Goal: Task Accomplishment & Management: Use online tool/utility

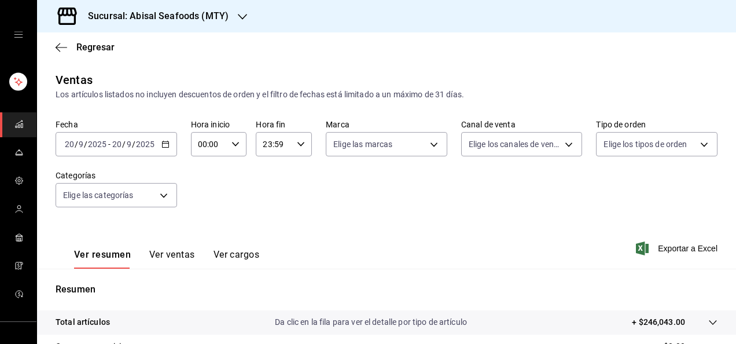
scroll to position [211, 0]
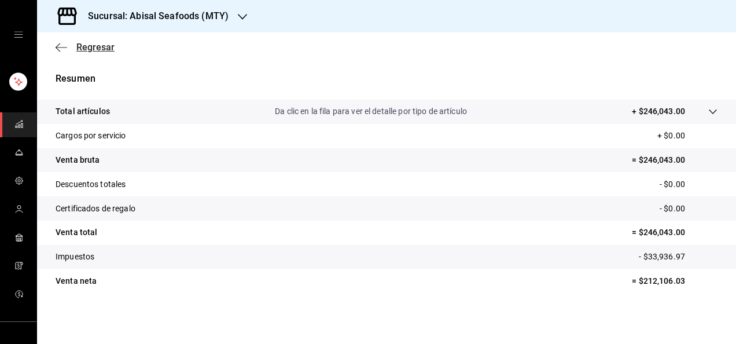
click at [78, 44] on span "Regresar" at bounding box center [95, 47] width 38 height 11
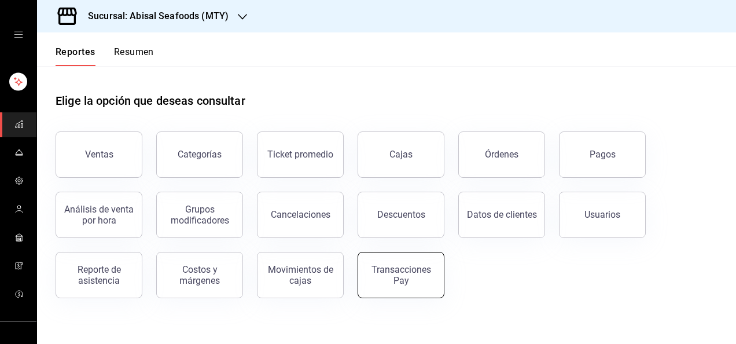
click at [405, 276] on div "Transacciones Pay" at bounding box center [401, 275] width 72 height 22
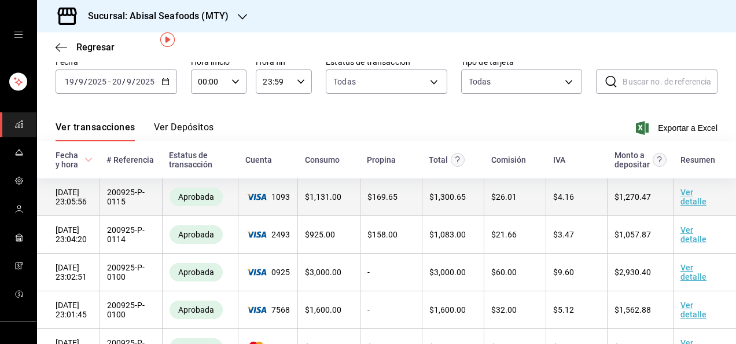
scroll to position [32, 0]
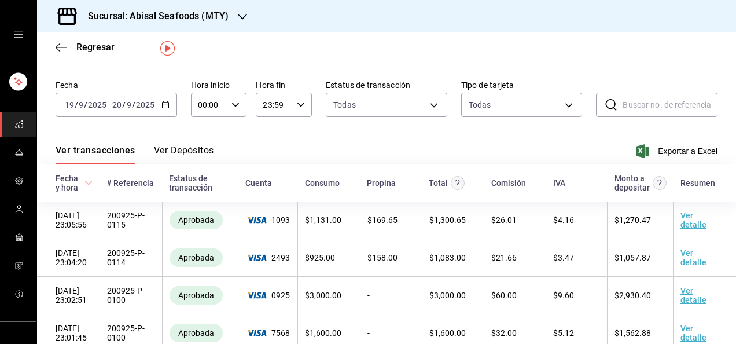
click at [164, 103] on icon "button" at bounding box center [165, 105] width 8 height 8
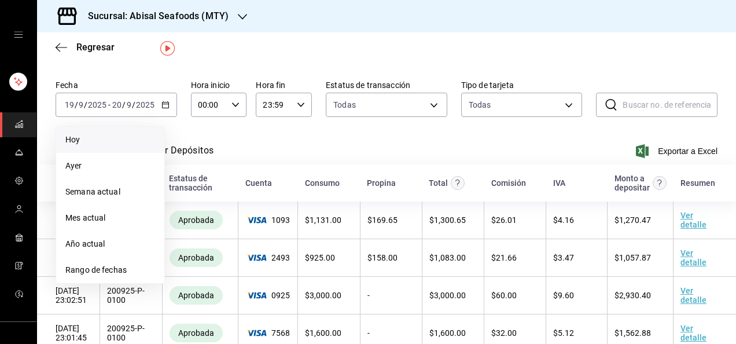
click at [89, 141] on span "Hoy" at bounding box center [110, 140] width 90 height 12
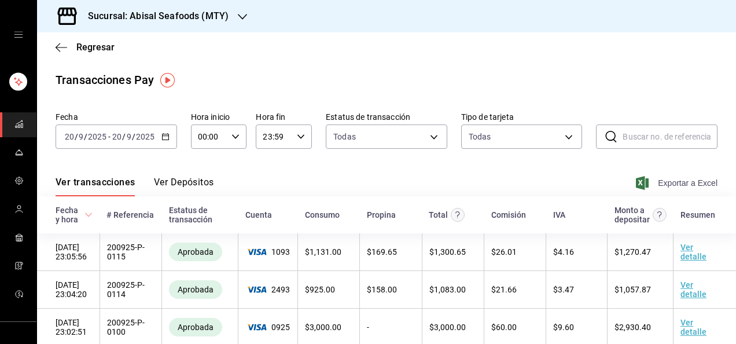
click at [663, 185] on span "Exportar a Excel" at bounding box center [677, 183] width 79 height 14
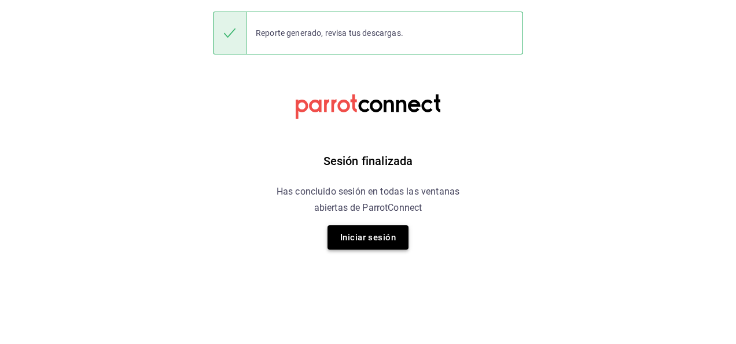
click at [344, 240] on button "Iniciar sesión" at bounding box center [368, 237] width 81 height 24
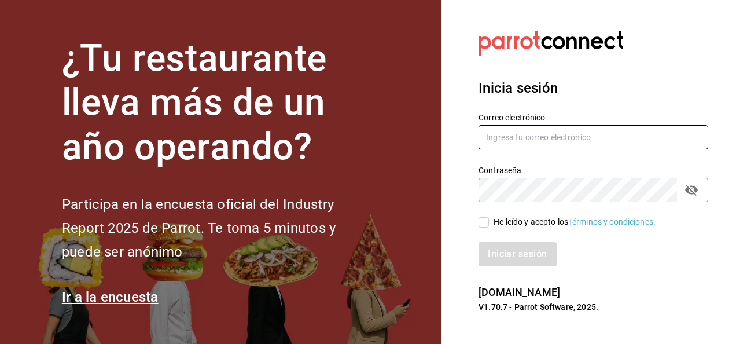
click at [515, 137] on input "text" at bounding box center [594, 137] width 230 height 24
type input "[EMAIL_ADDRESS][DOMAIN_NAME]"
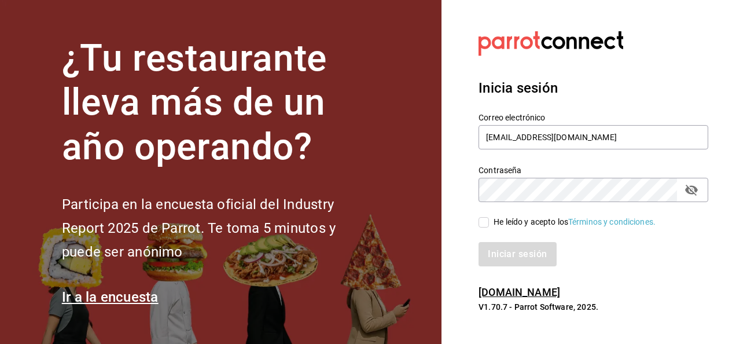
click at [487, 221] on input "He leído y acepto los Términos y condiciones." at bounding box center [484, 222] width 10 height 10
checkbox input "true"
click at [510, 255] on button "Iniciar sesión" at bounding box center [518, 254] width 79 height 24
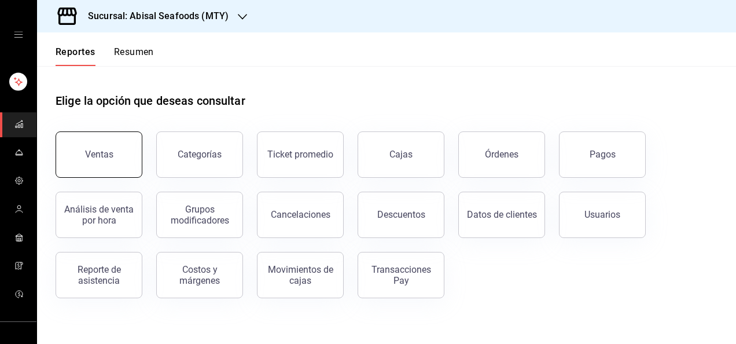
click at [118, 151] on button "Ventas" at bounding box center [99, 154] width 87 height 46
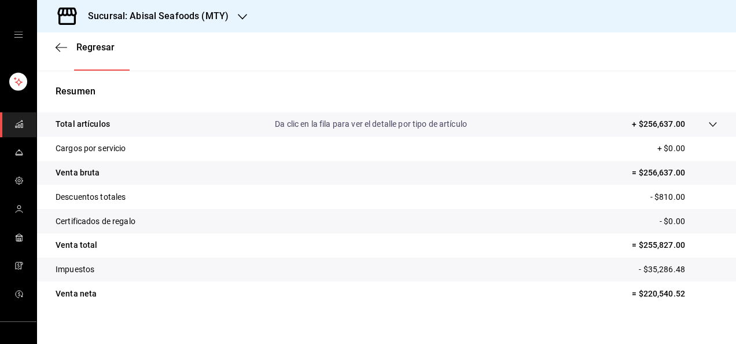
scroll to position [203, 0]
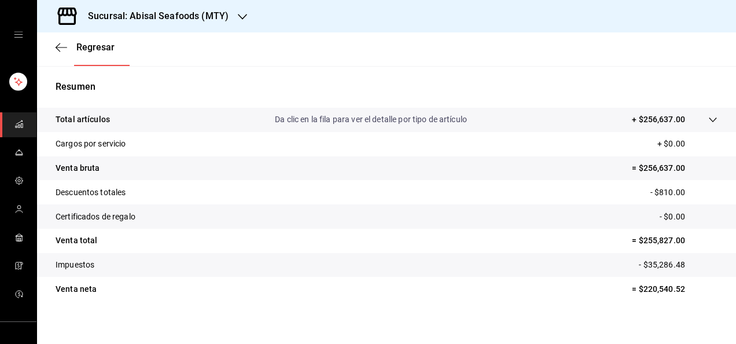
click at [507, 160] on tr "Venta bruta = $256,637.00" at bounding box center [386, 168] width 699 height 24
